Goal: Task Accomplishment & Management: Manage account settings

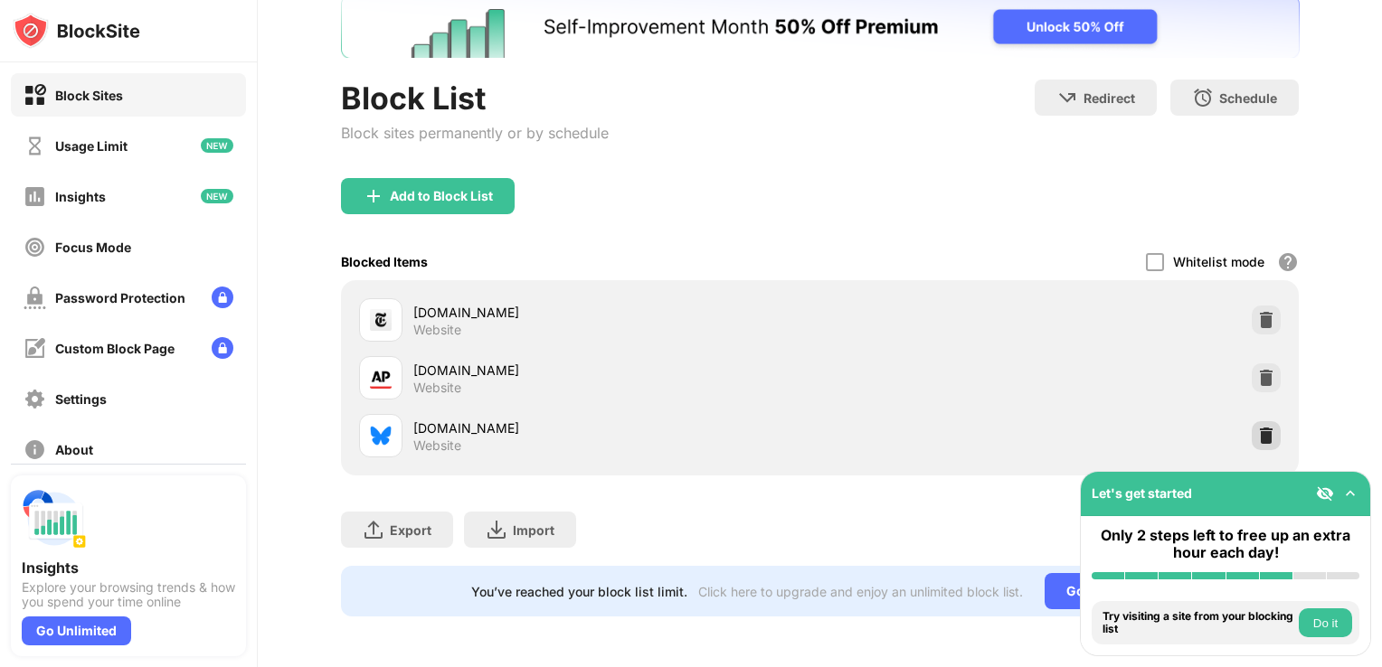
click at [1257, 429] on img at bounding box center [1266, 436] width 18 height 18
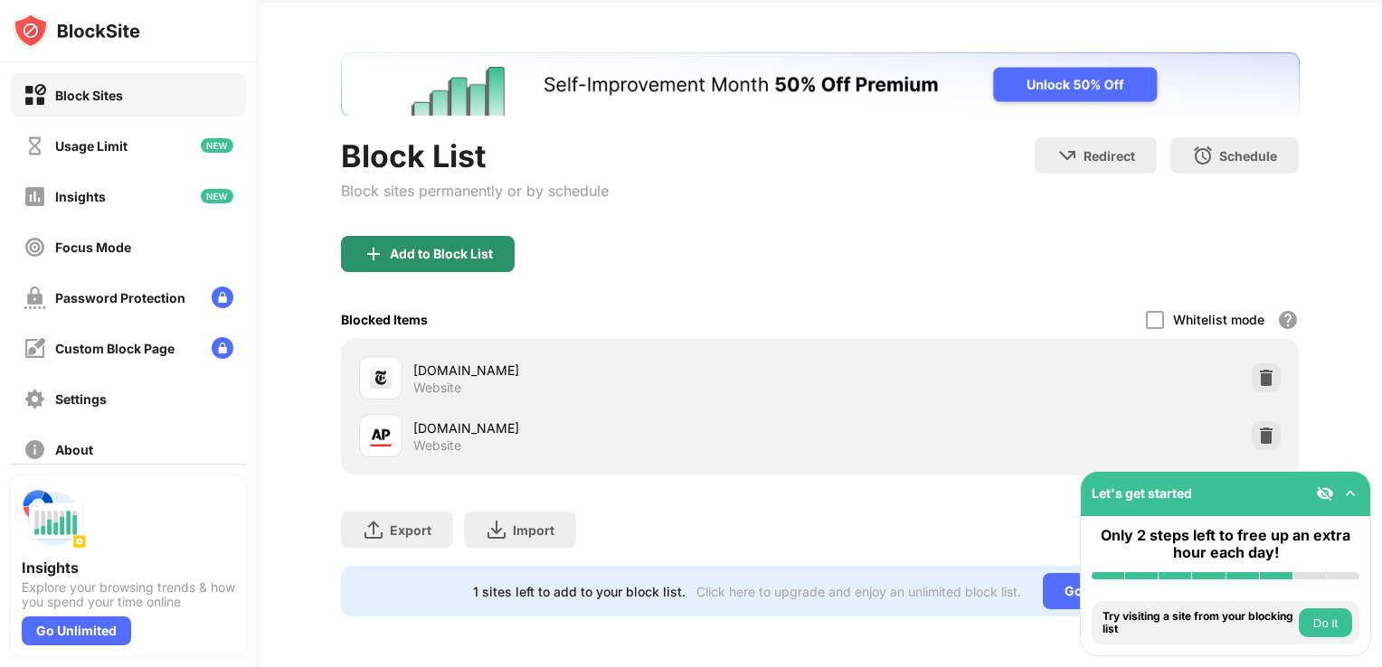
click at [427, 247] on div "Add to Block List" at bounding box center [441, 254] width 103 height 14
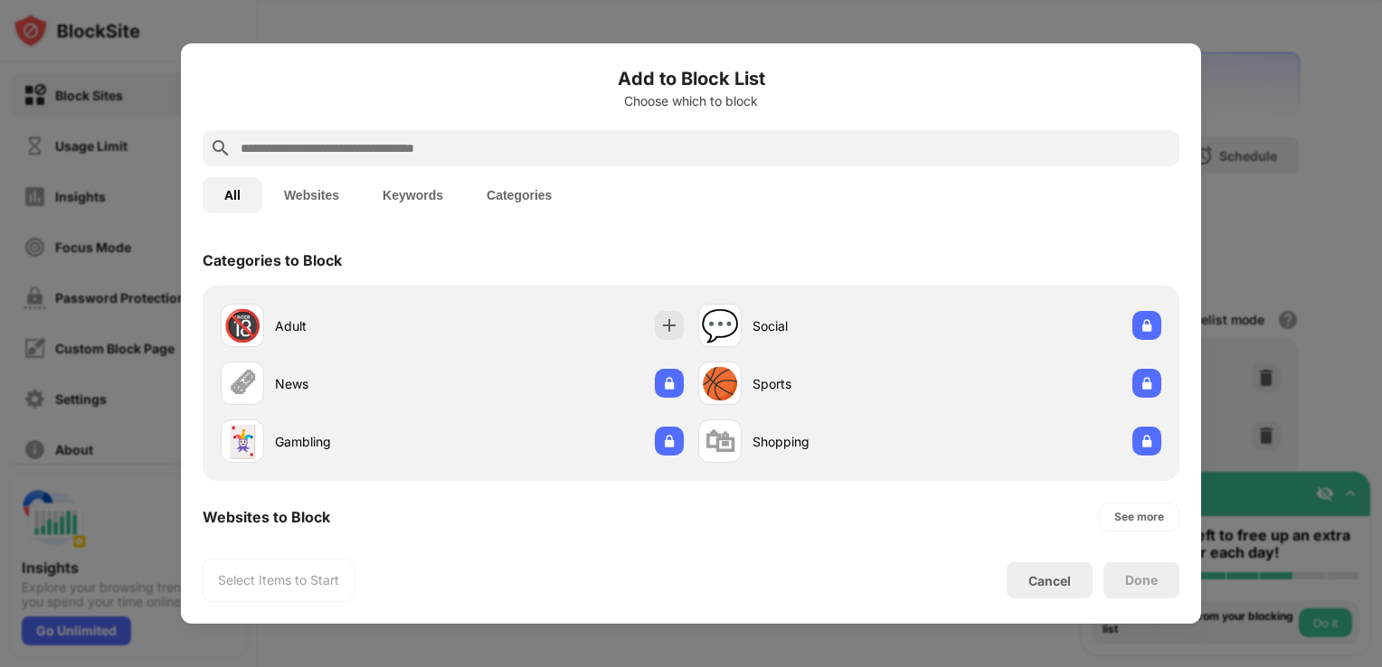
click at [369, 143] on input "text" at bounding box center [705, 148] width 933 height 22
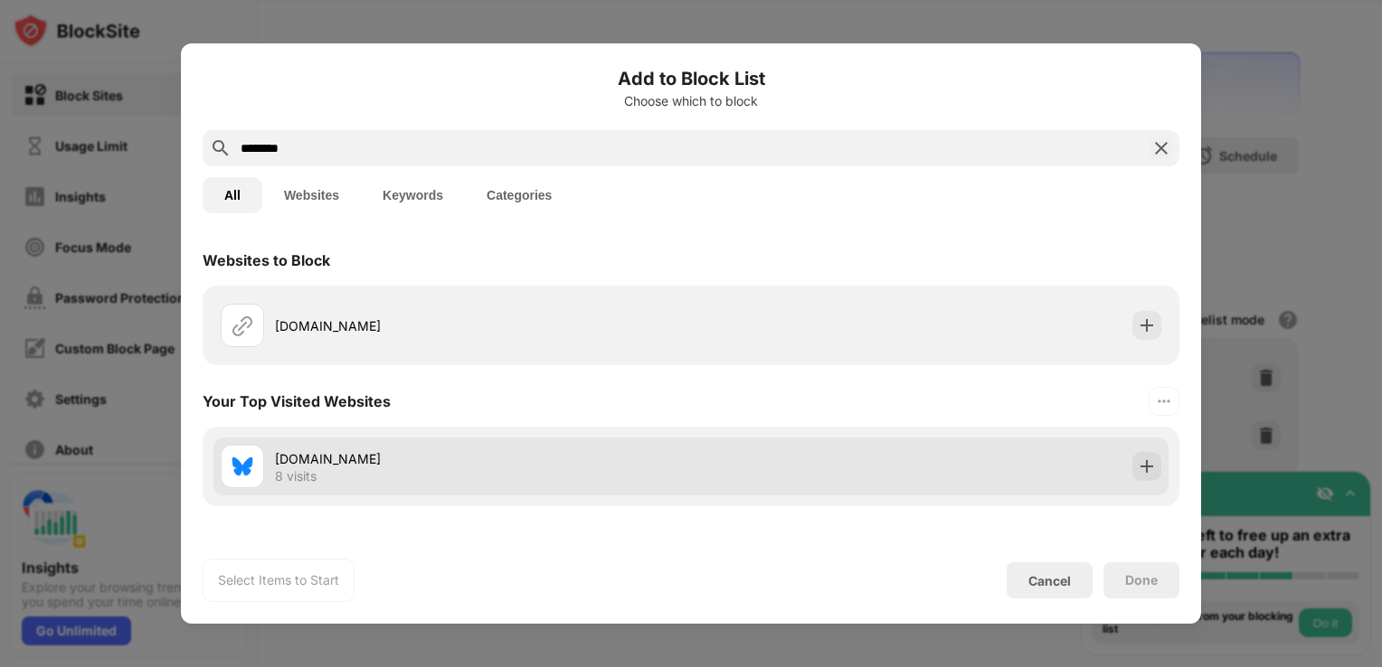
type input "********"
click at [469, 461] on div "[DOMAIN_NAME]" at bounding box center [483, 458] width 416 height 19
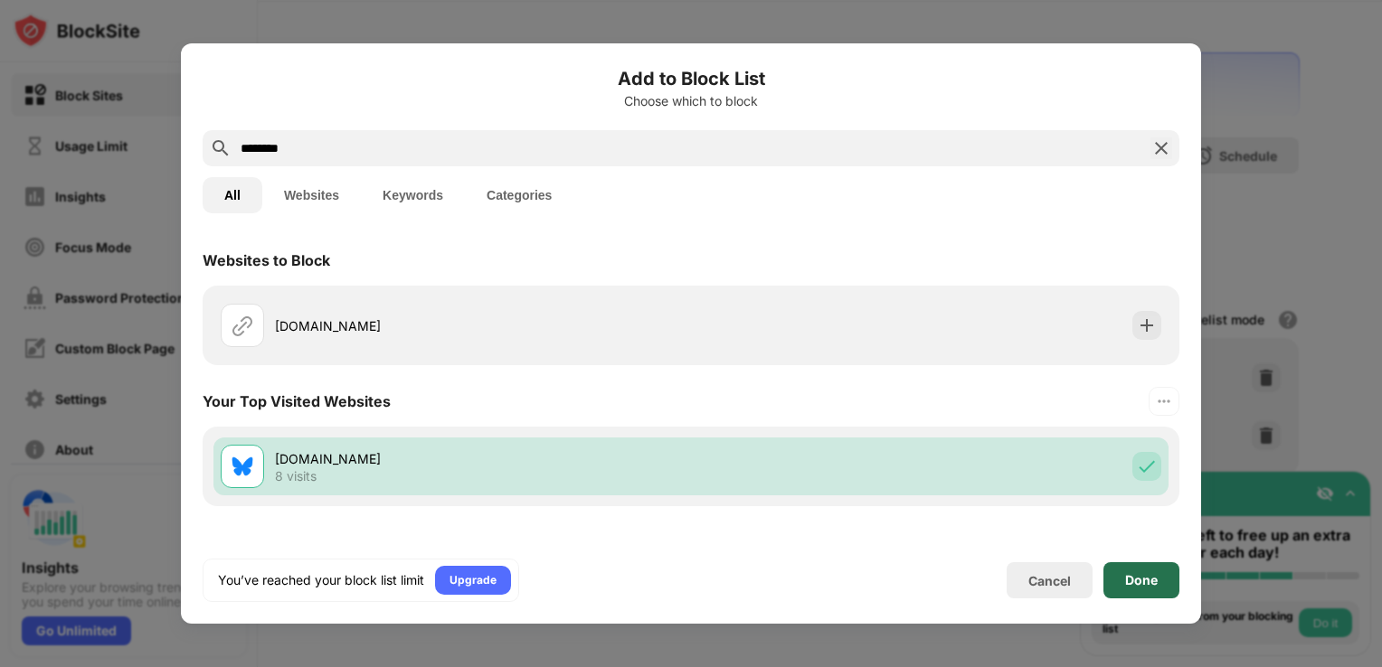
click at [1127, 580] on div "Done" at bounding box center [1141, 580] width 33 height 14
